Goal: Task Accomplishment & Management: Manage account settings

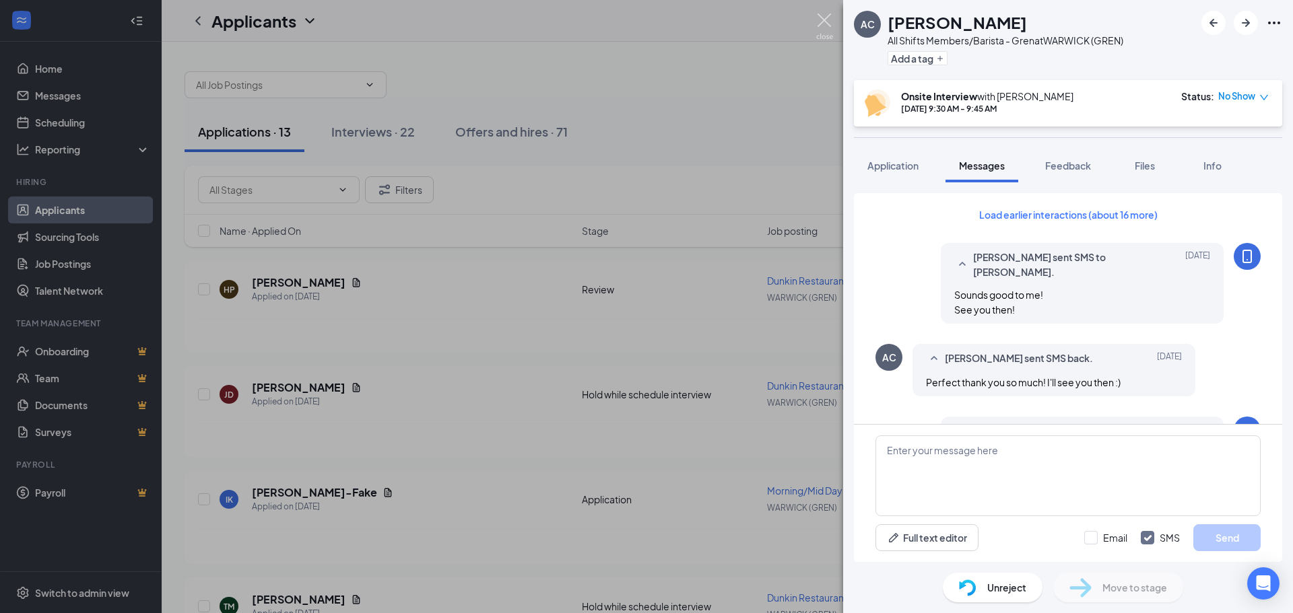
click at [824, 22] on img at bounding box center [824, 26] width 17 height 26
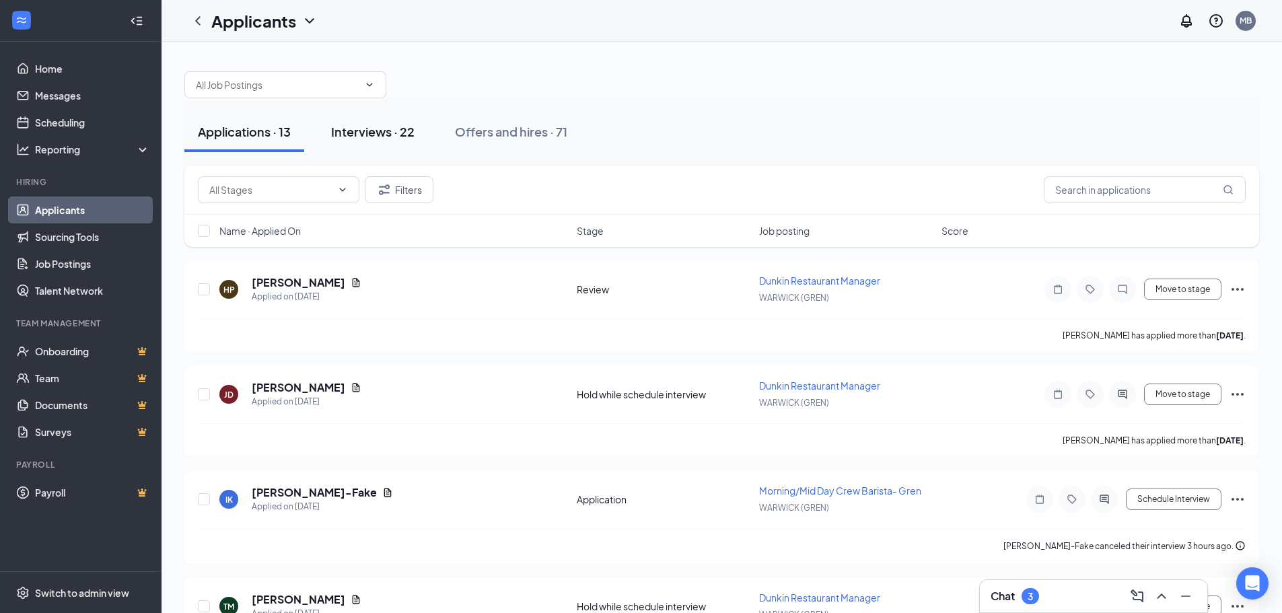
click at [363, 129] on div "Interviews · 22" at bounding box center [372, 131] width 83 height 17
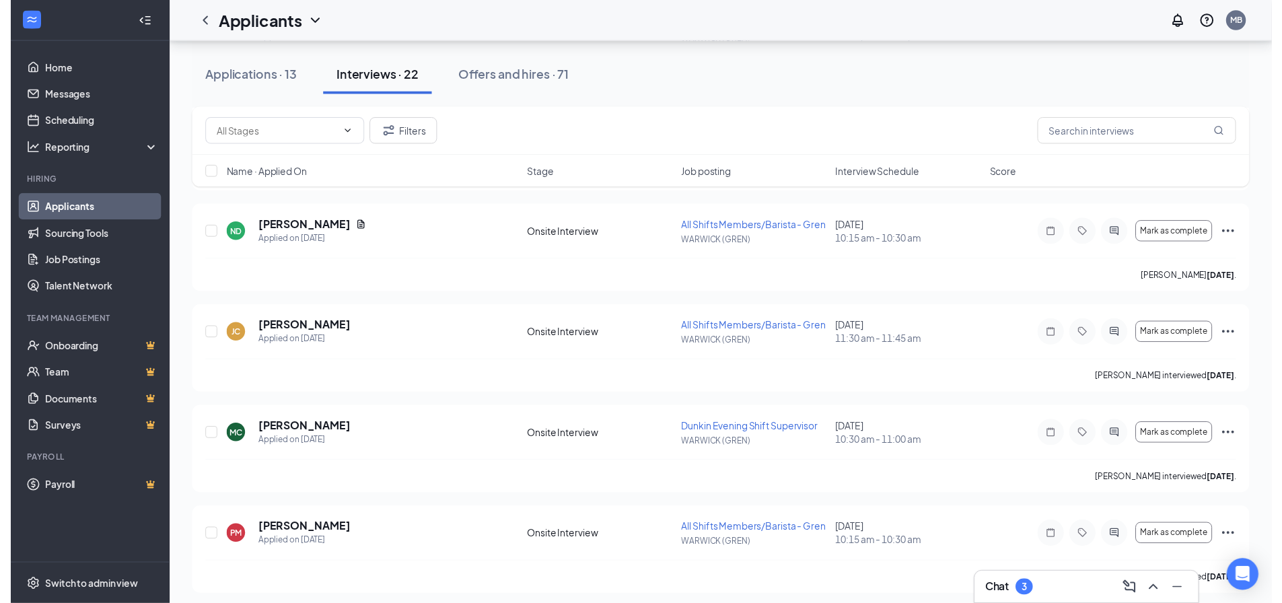
scroll to position [875, 0]
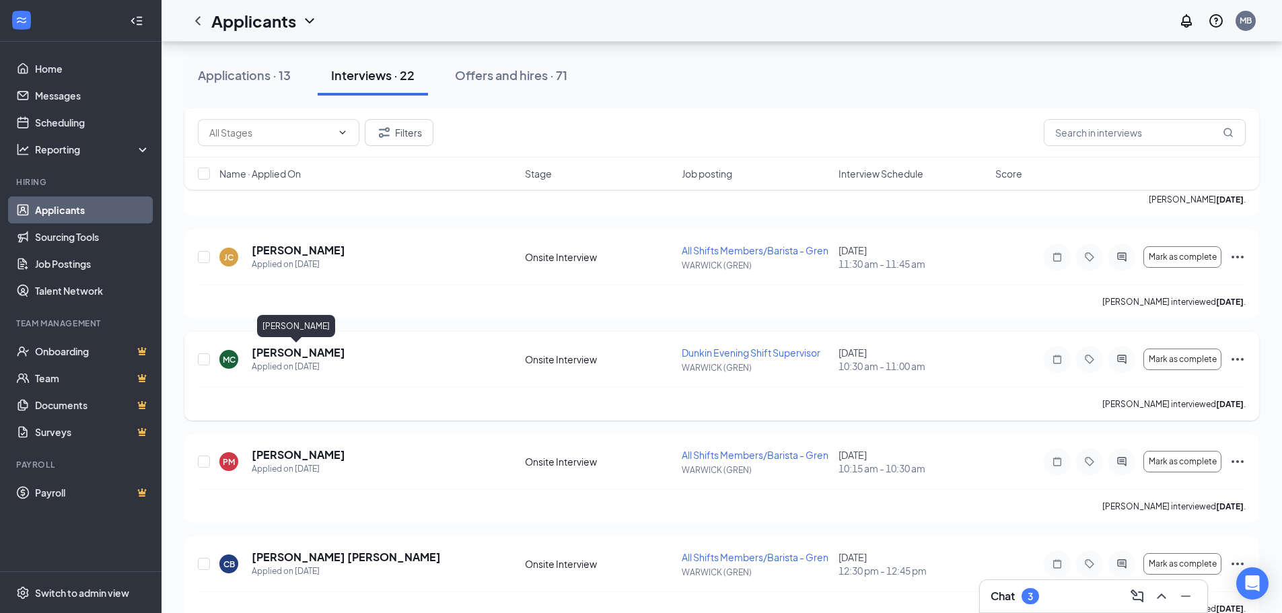
click at [301, 359] on h5 "[PERSON_NAME]" at bounding box center [299, 352] width 94 height 15
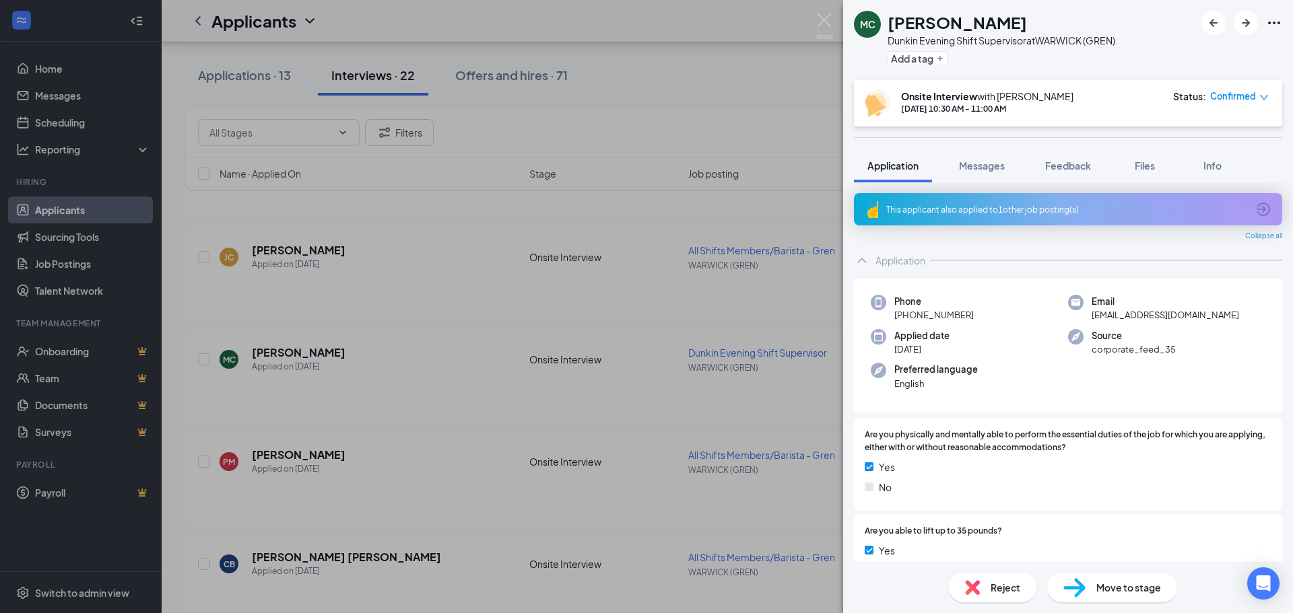
click at [716, 76] on div "MC [PERSON_NAME] Evening Shift Supervisor at [GEOGRAPHIC_DATA] (GREN) Add a tag…" at bounding box center [646, 306] width 1293 height 613
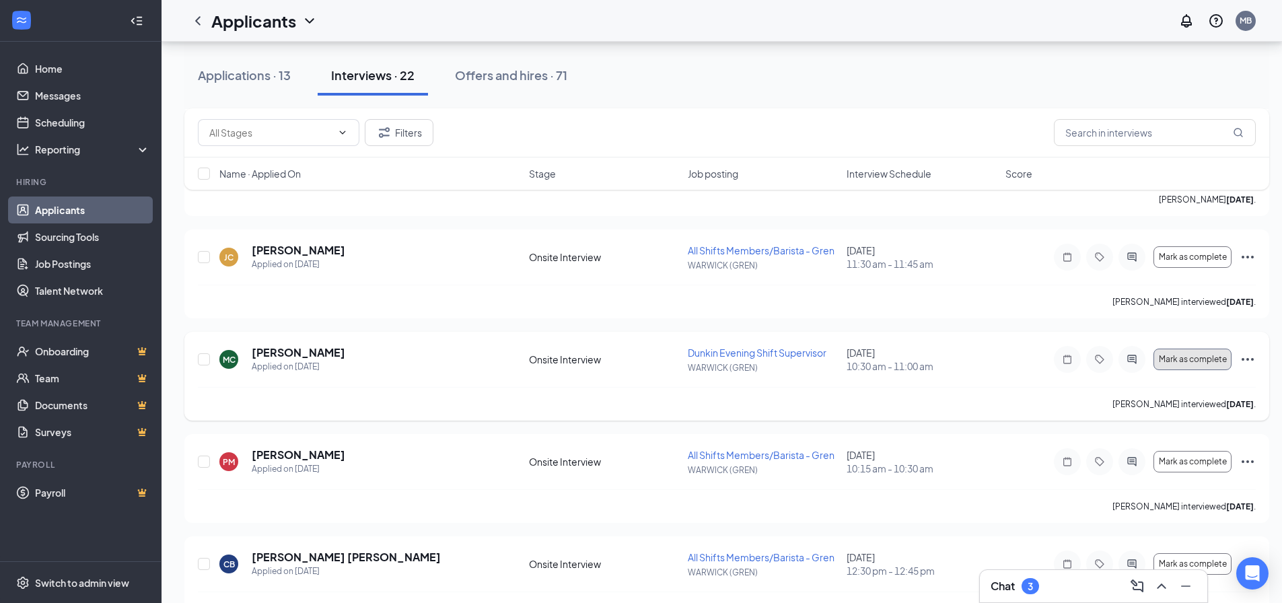
click at [1208, 356] on span "Mark as complete" at bounding box center [1193, 359] width 68 height 9
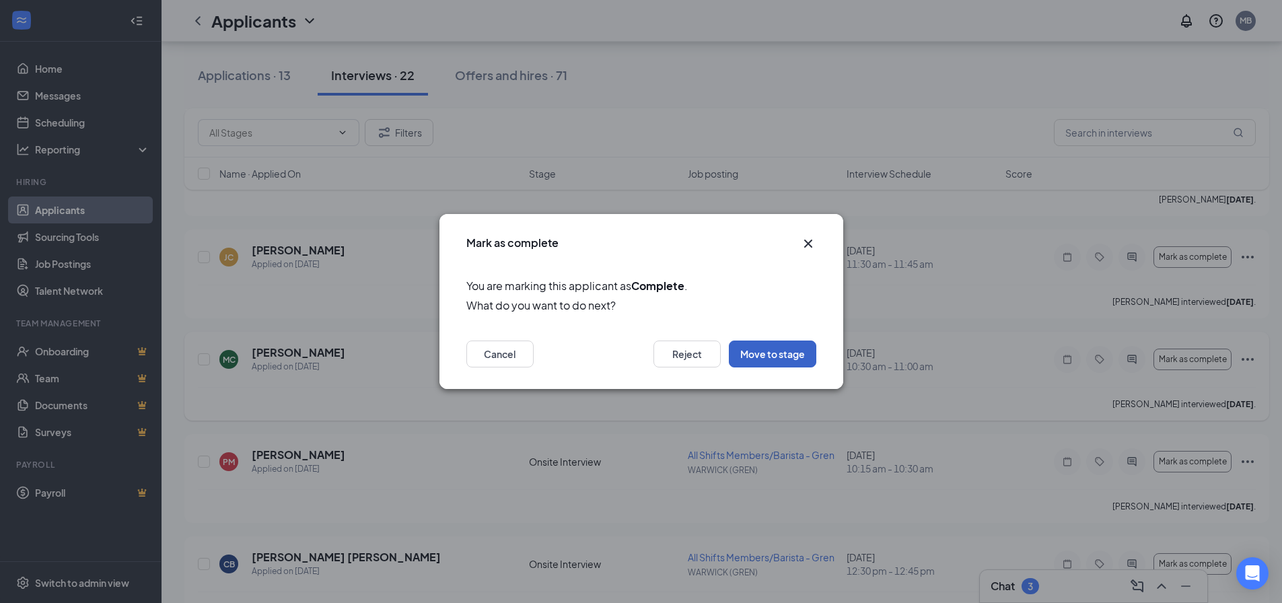
click at [769, 362] on button "Move to stage" at bounding box center [773, 354] width 88 height 27
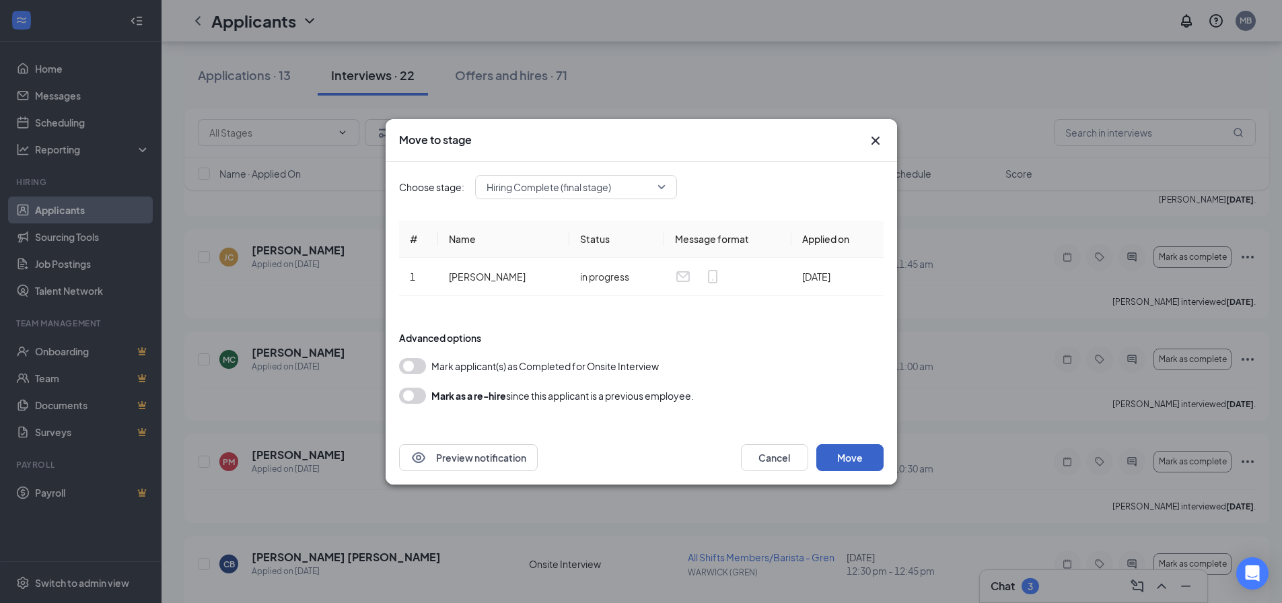
click at [855, 459] on button "Move" at bounding box center [850, 457] width 67 height 27
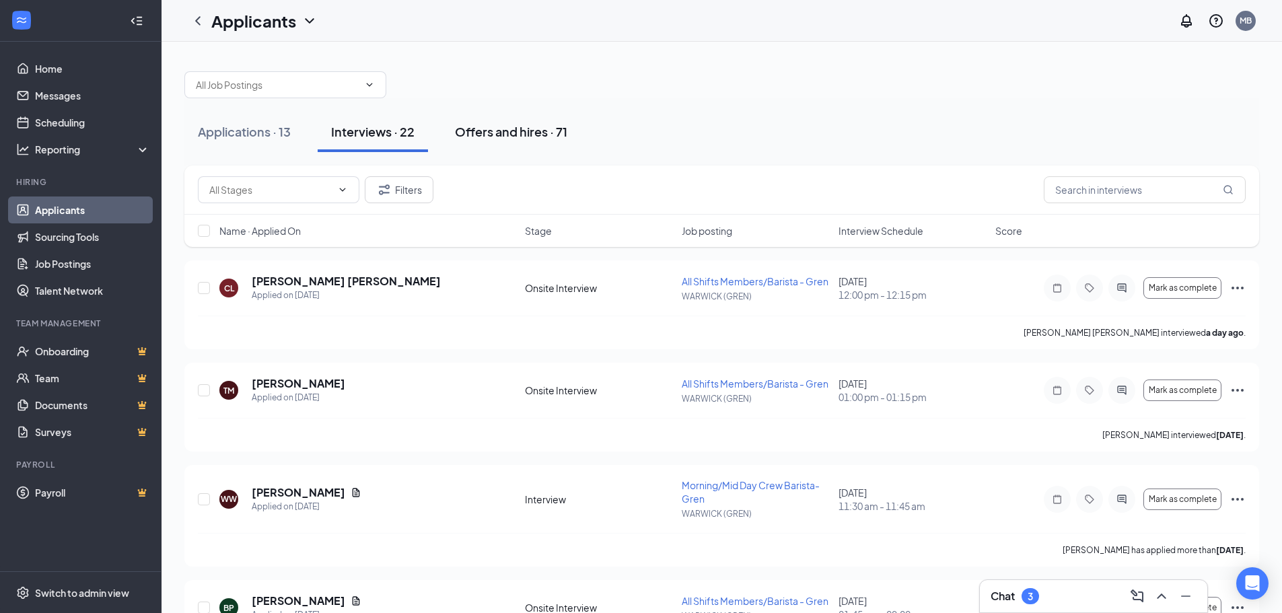
click at [535, 129] on div "Offers and hires · 71" at bounding box center [511, 131] width 112 height 17
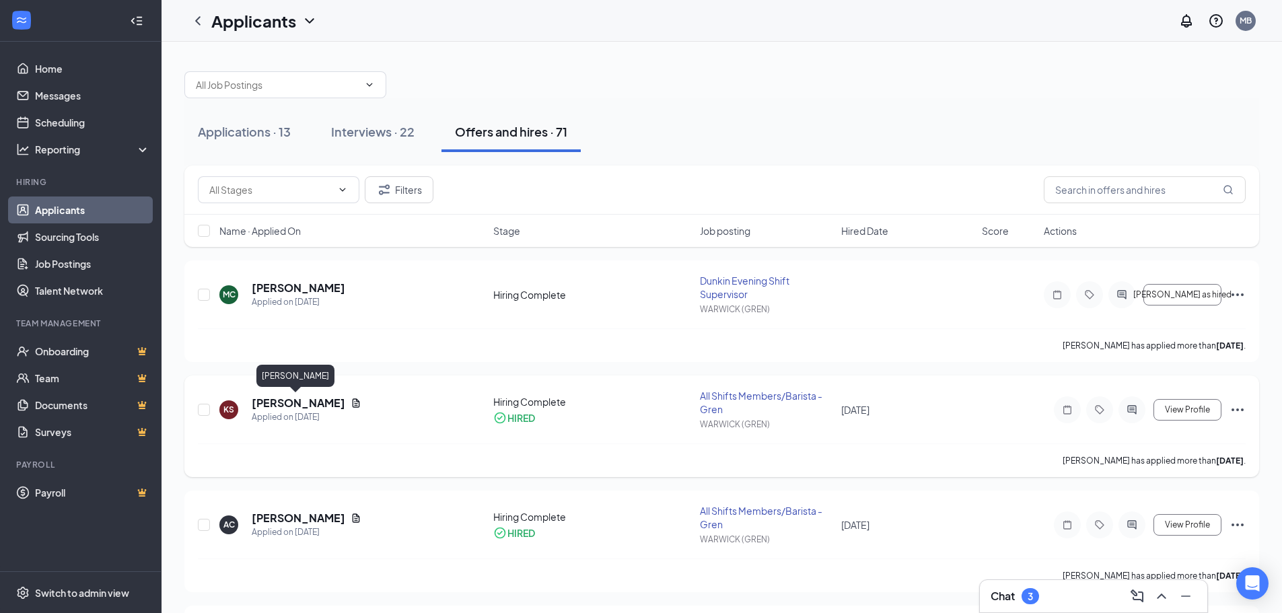
click at [301, 403] on h5 "[PERSON_NAME]" at bounding box center [299, 403] width 94 height 15
